Goal: Task Accomplishment & Management: Use online tool/utility

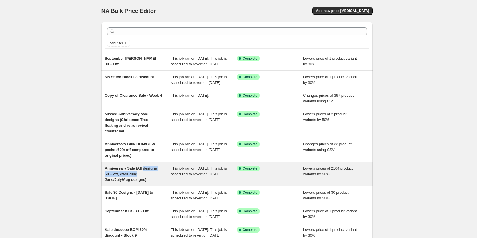
drag, startPoint x: 162, startPoint y: 178, endPoint x: 144, endPoint y: 170, distance: 18.9
click at [162, 178] on div "Anniversary Sale (All designs 50% off, excluding June/July/Aug designs)" at bounding box center [138, 174] width 66 height 17
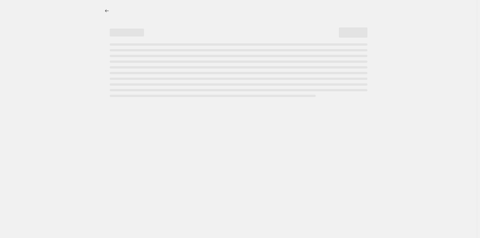
select select "percentage"
select select "tag"
select select "percentage"
select select "tag"
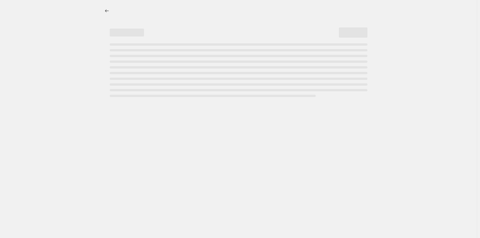
select select "tag"
